Goal: Information Seeking & Learning: Check status

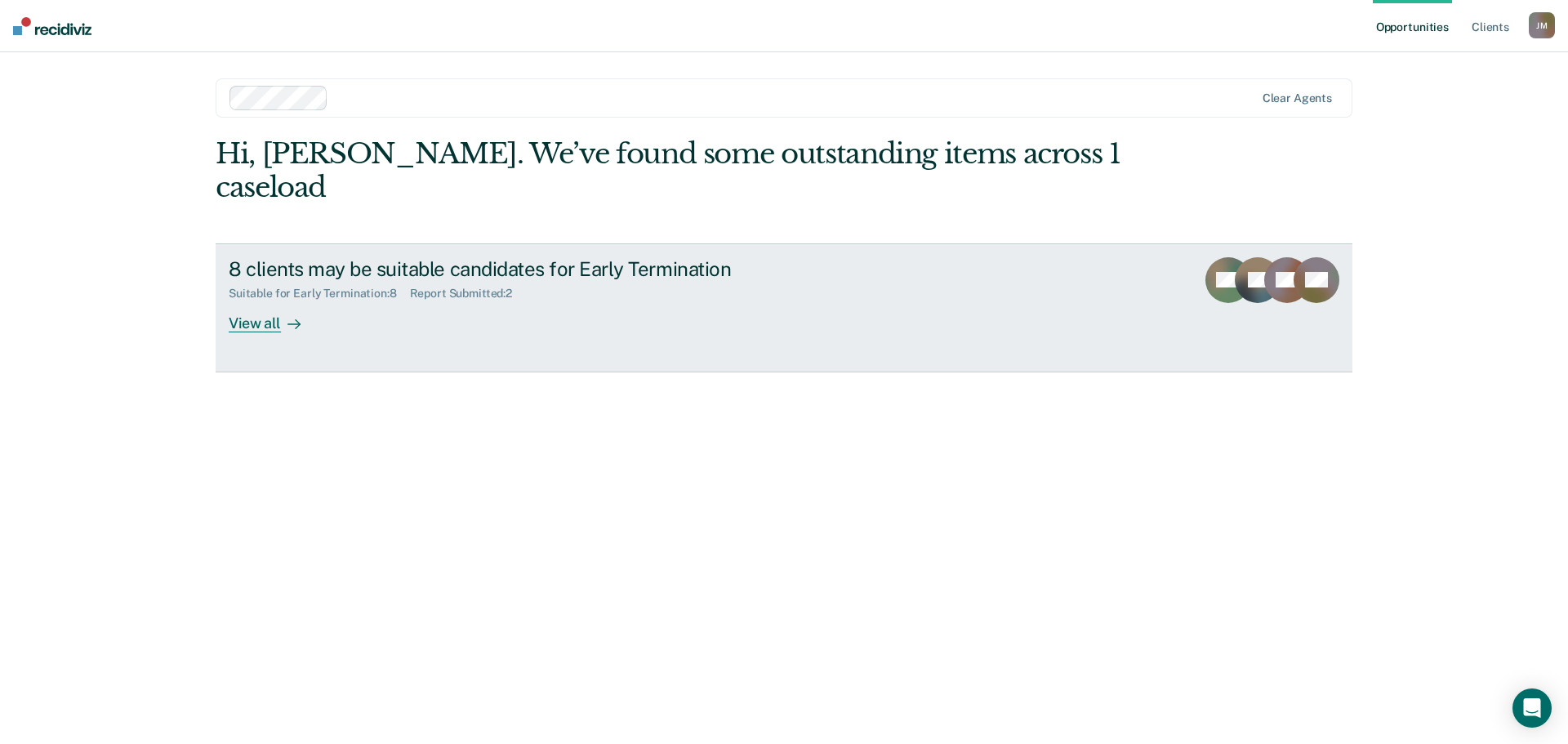
click at [263, 257] on div "8 clients may be suitable candidates for Early Termination" at bounding box center [516, 268] width 573 height 24
